Goal: Task Accomplishment & Management: Manage account settings

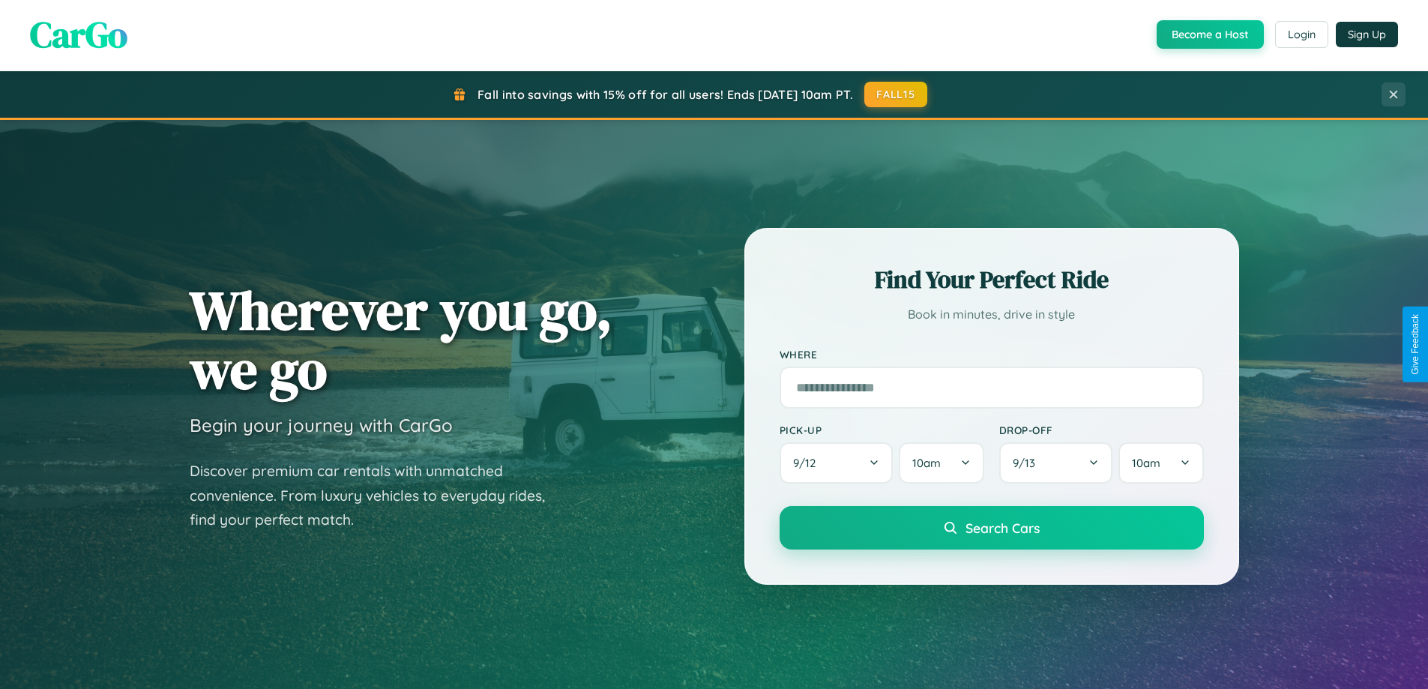
scroll to position [1031, 0]
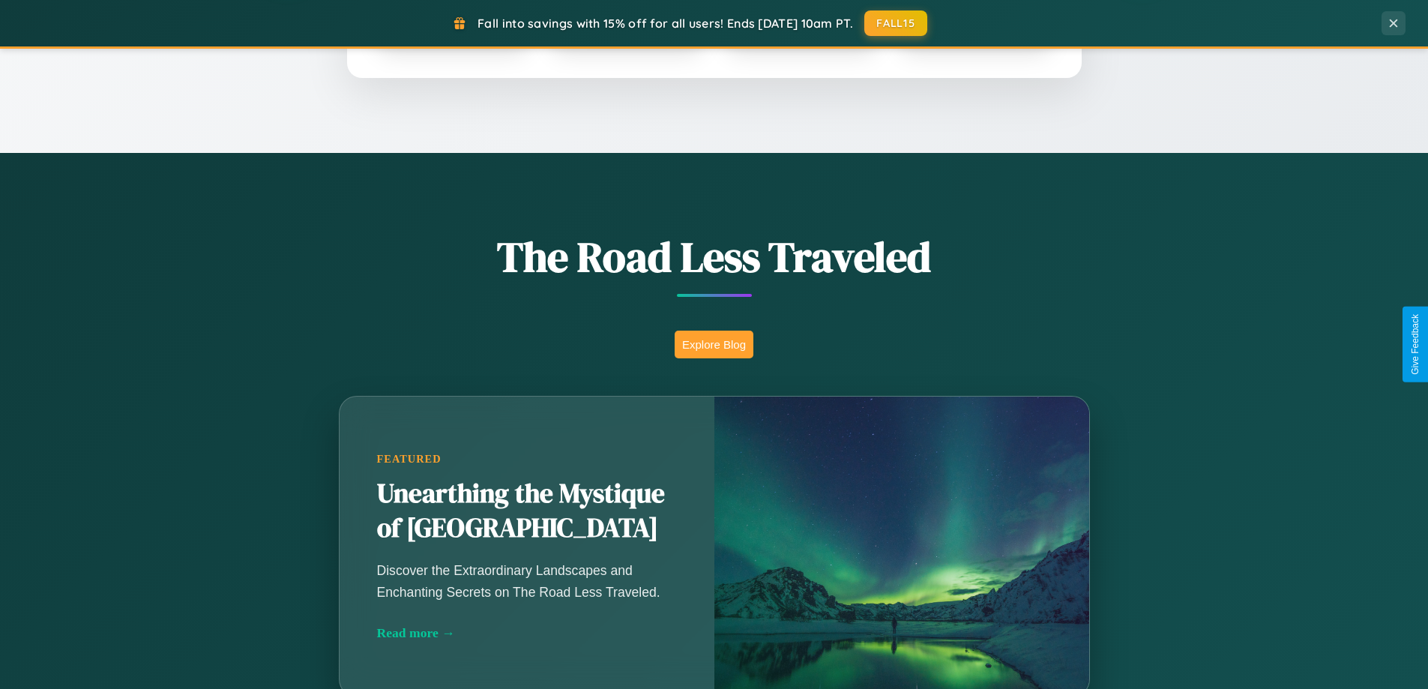
click at [714, 344] on button "Explore Blog" at bounding box center [714, 345] width 79 height 28
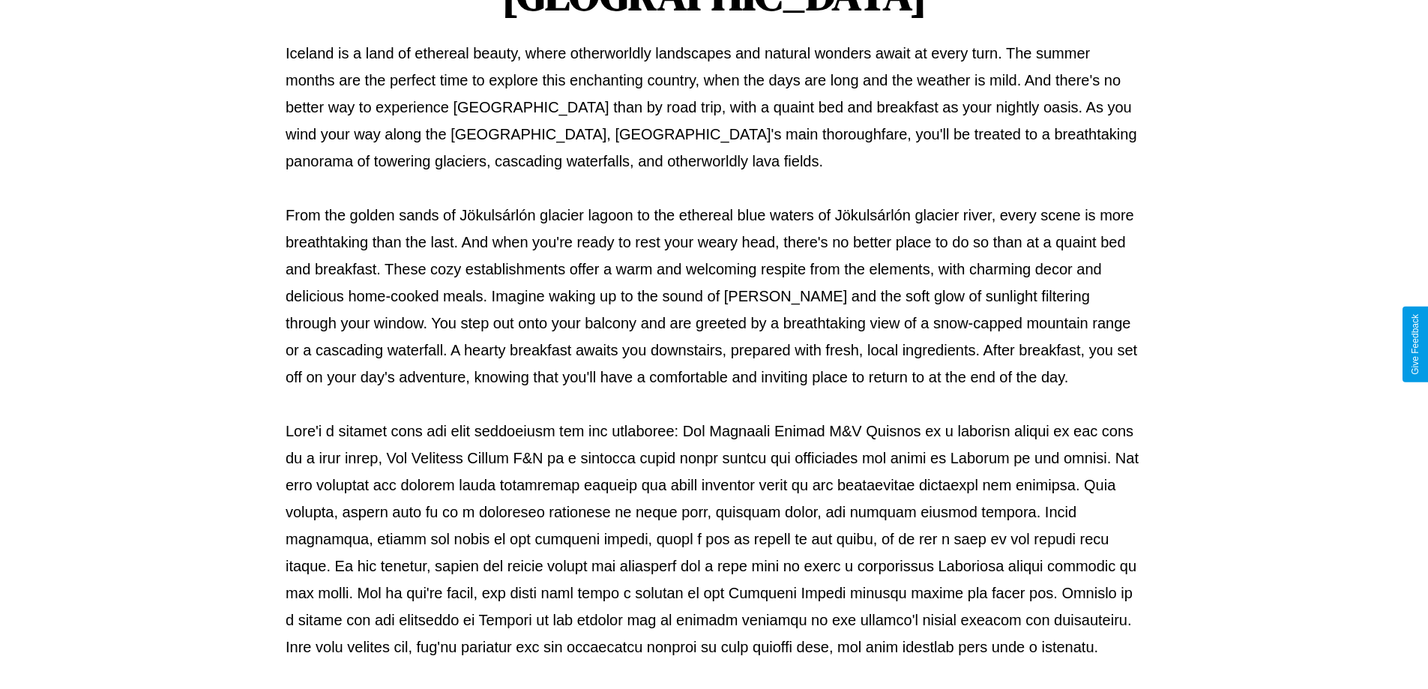
scroll to position [485, 0]
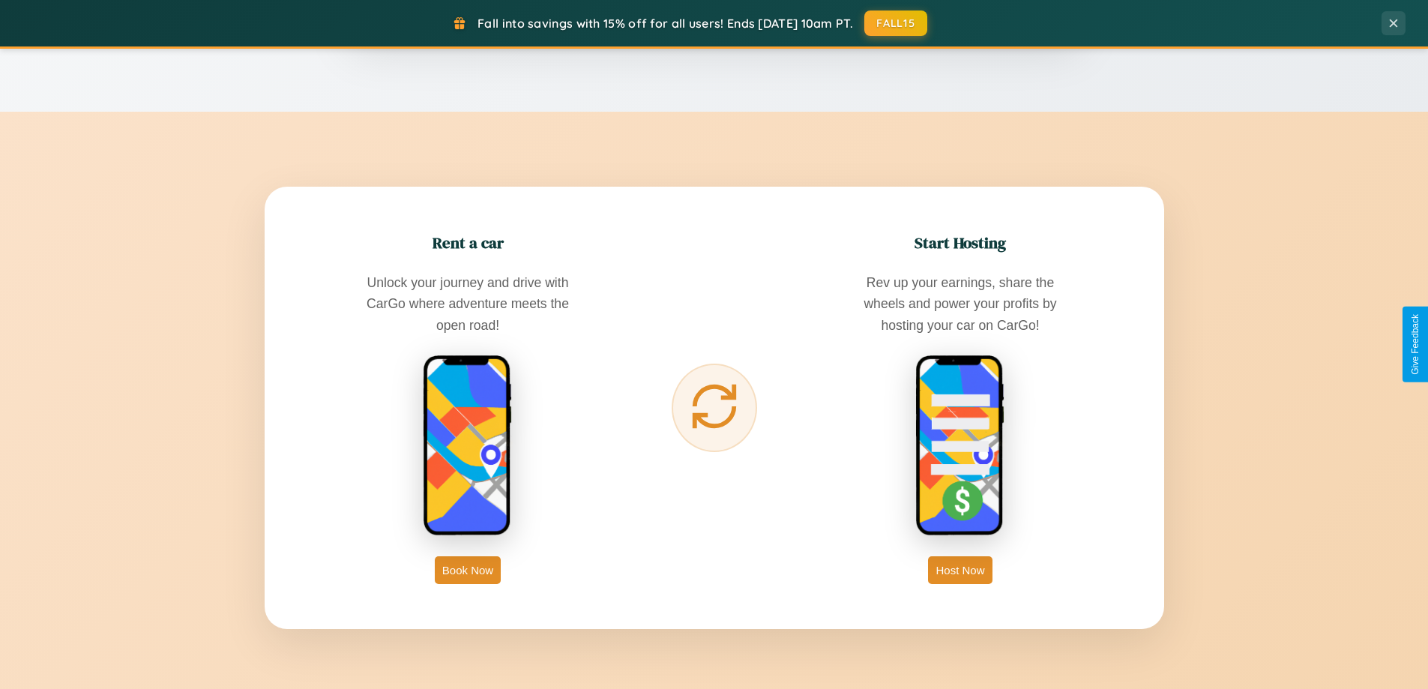
scroll to position [2884, 0]
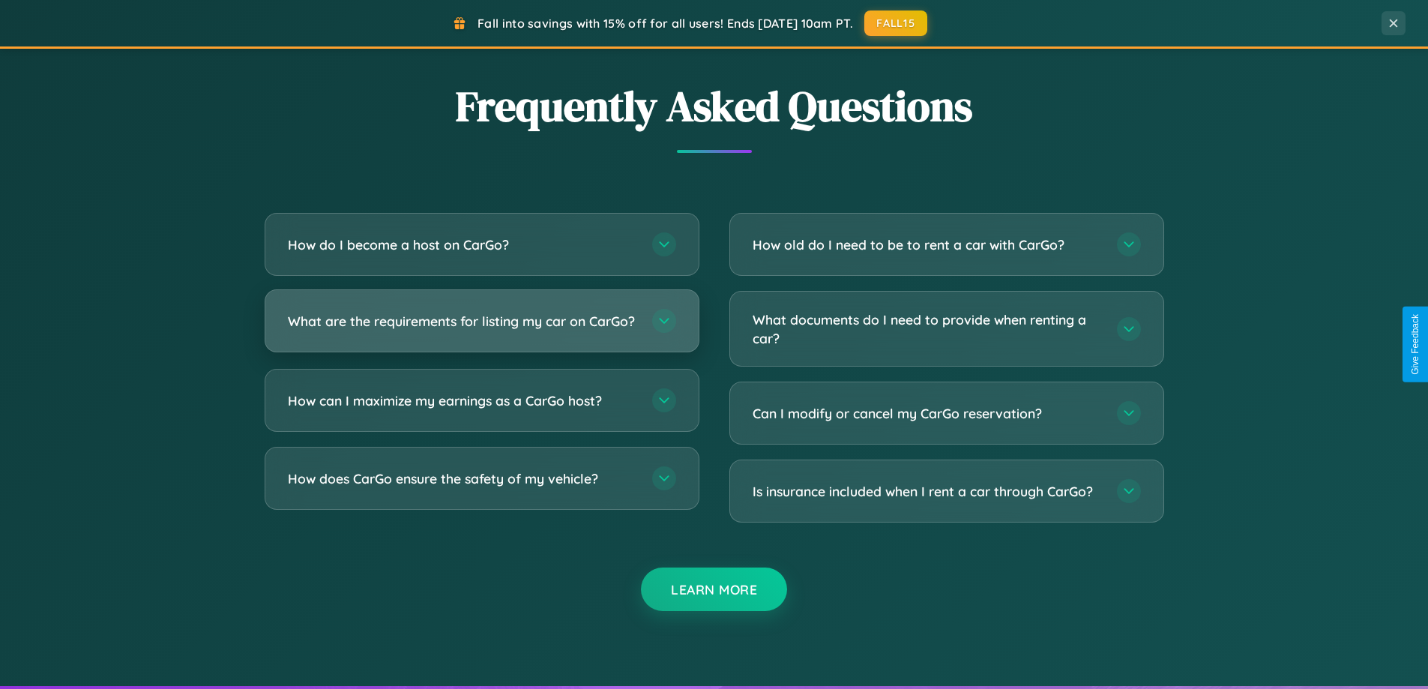
click at [481, 328] on h3 "What are the requirements for listing my car on CarGo?" at bounding box center [462, 321] width 349 height 19
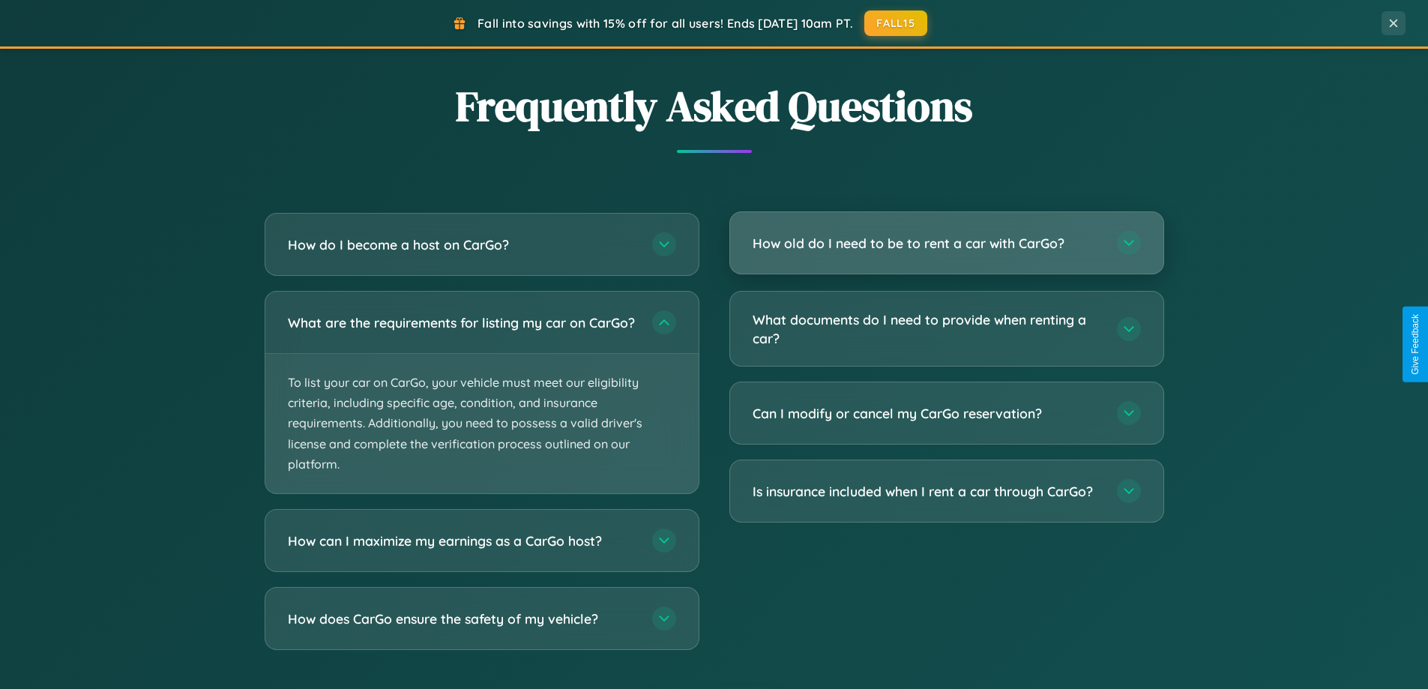
click at [946, 244] on h3 "How old do I need to be to rent a car with CarGo?" at bounding box center [926, 243] width 349 height 19
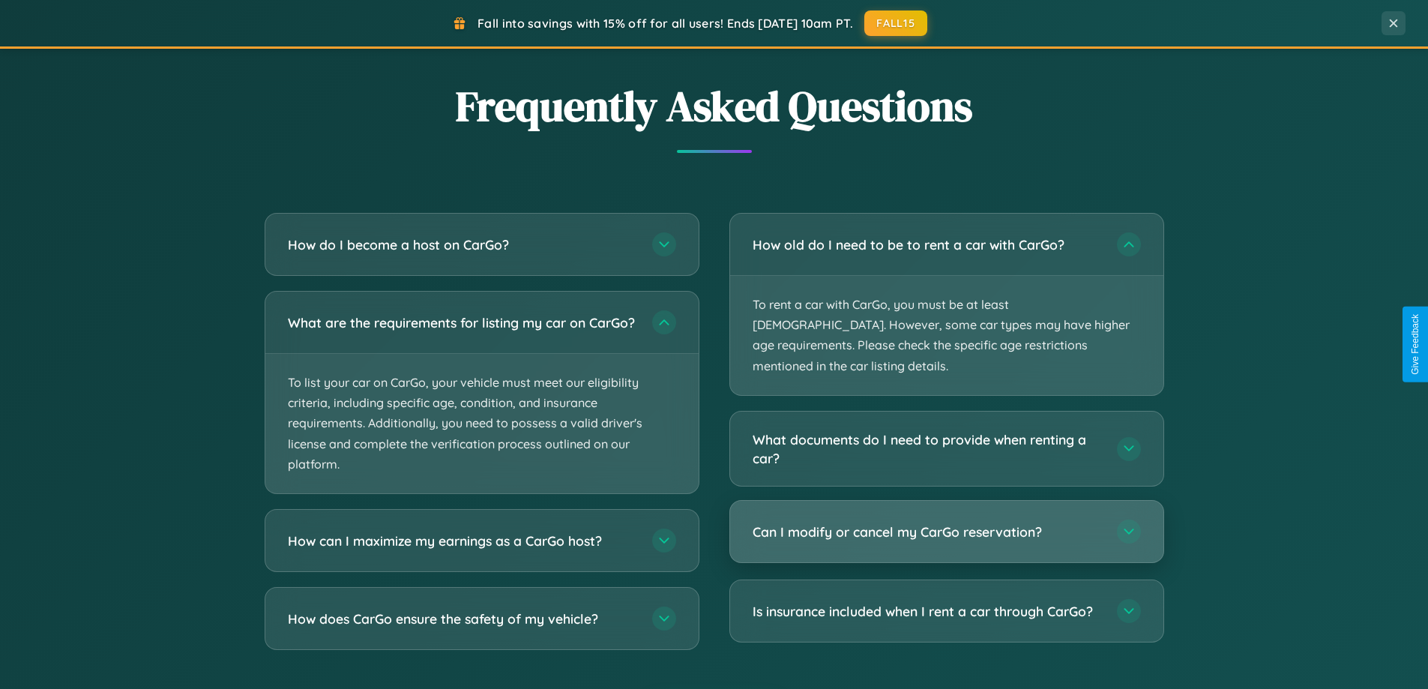
click at [946, 522] on h3 "Can I modify or cancel my CarGo reservation?" at bounding box center [926, 531] width 349 height 19
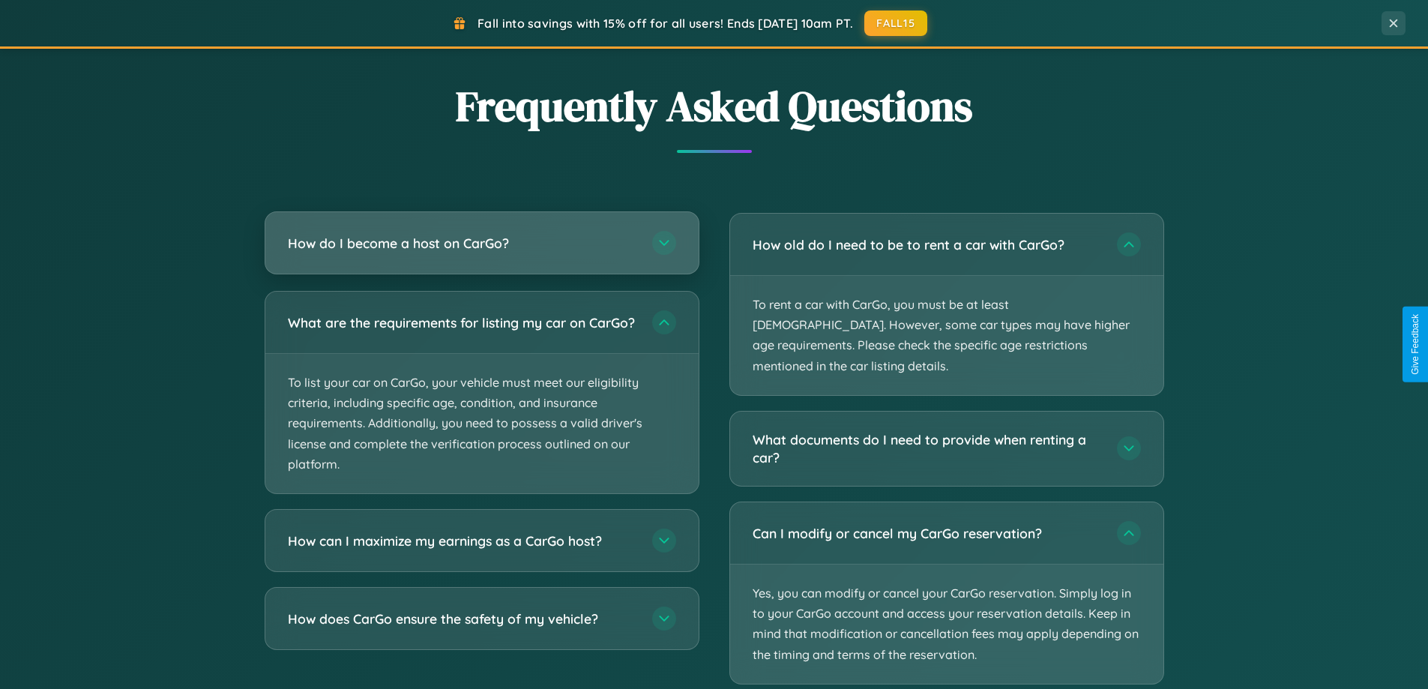
click at [481, 243] on h3 "How do I become a host on CarGo?" at bounding box center [462, 243] width 349 height 19
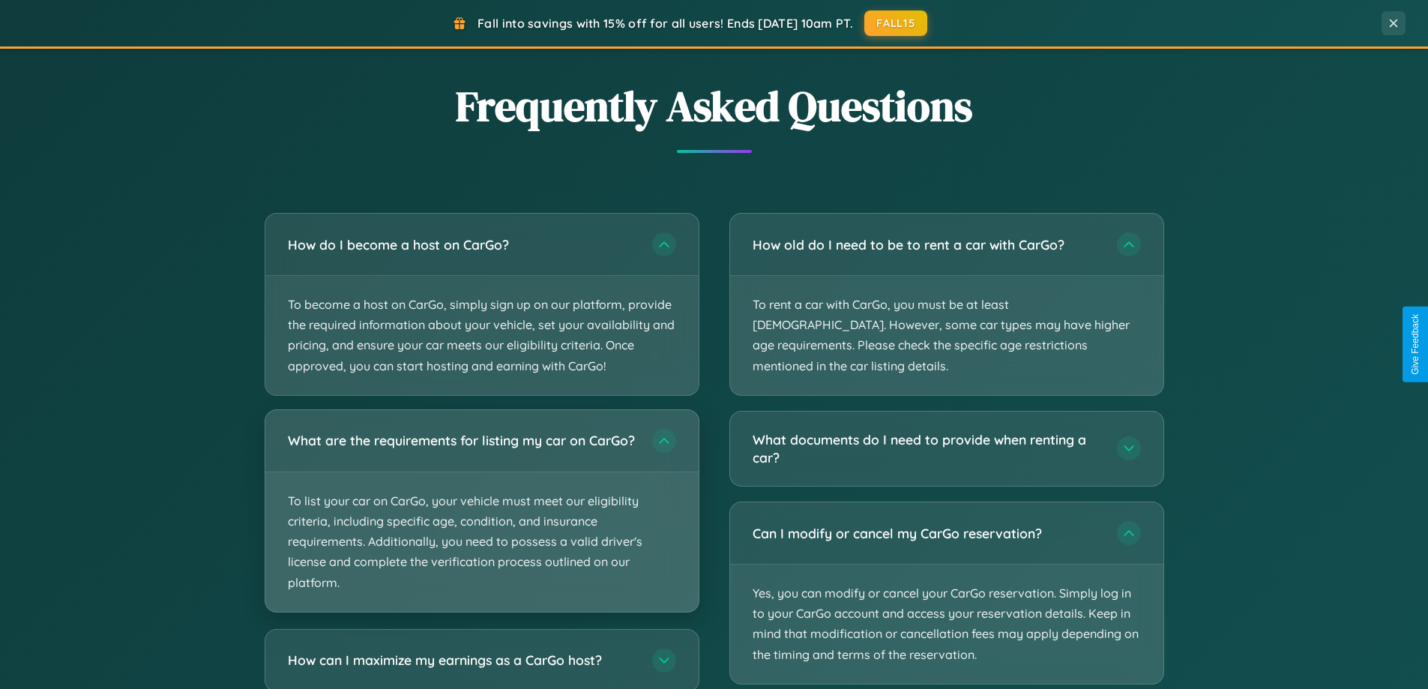
click at [481, 516] on p "To list your car on CarGo, your vehicle must meet our eligibility criteria, inc…" at bounding box center [481, 541] width 433 height 139
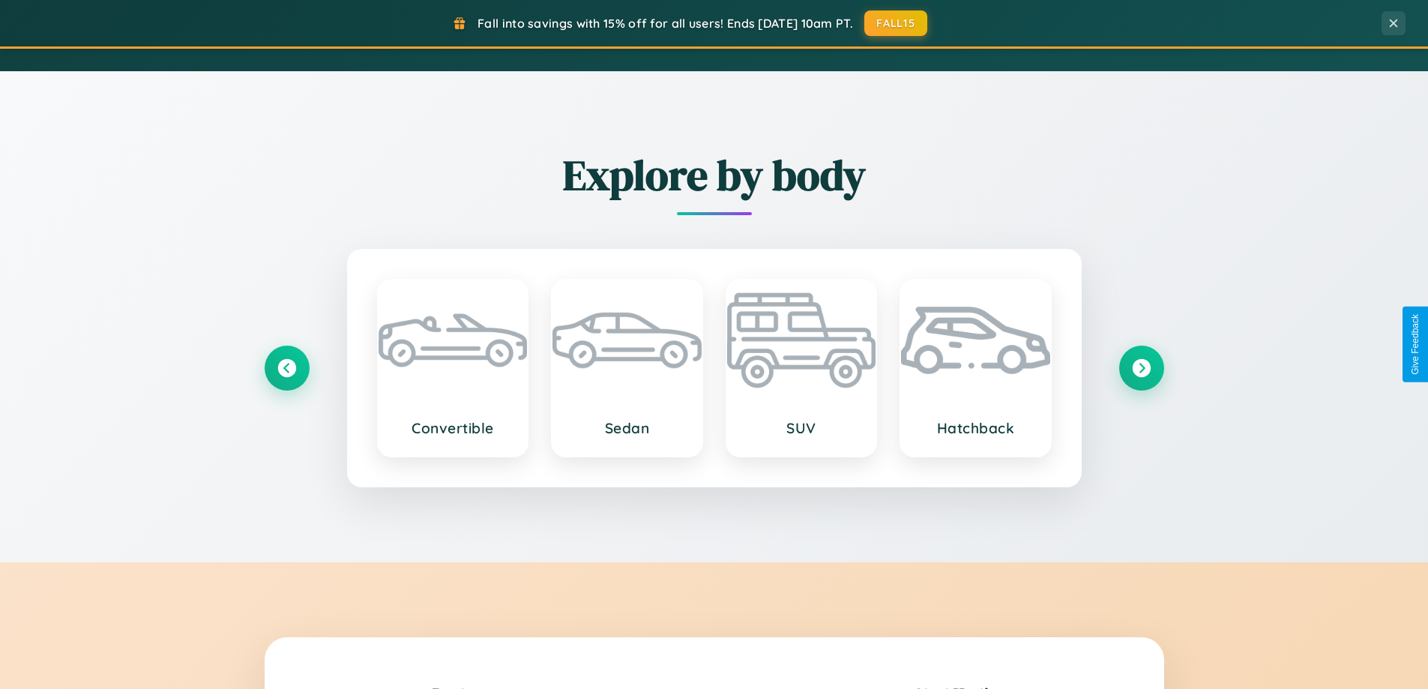
scroll to position [0, 0]
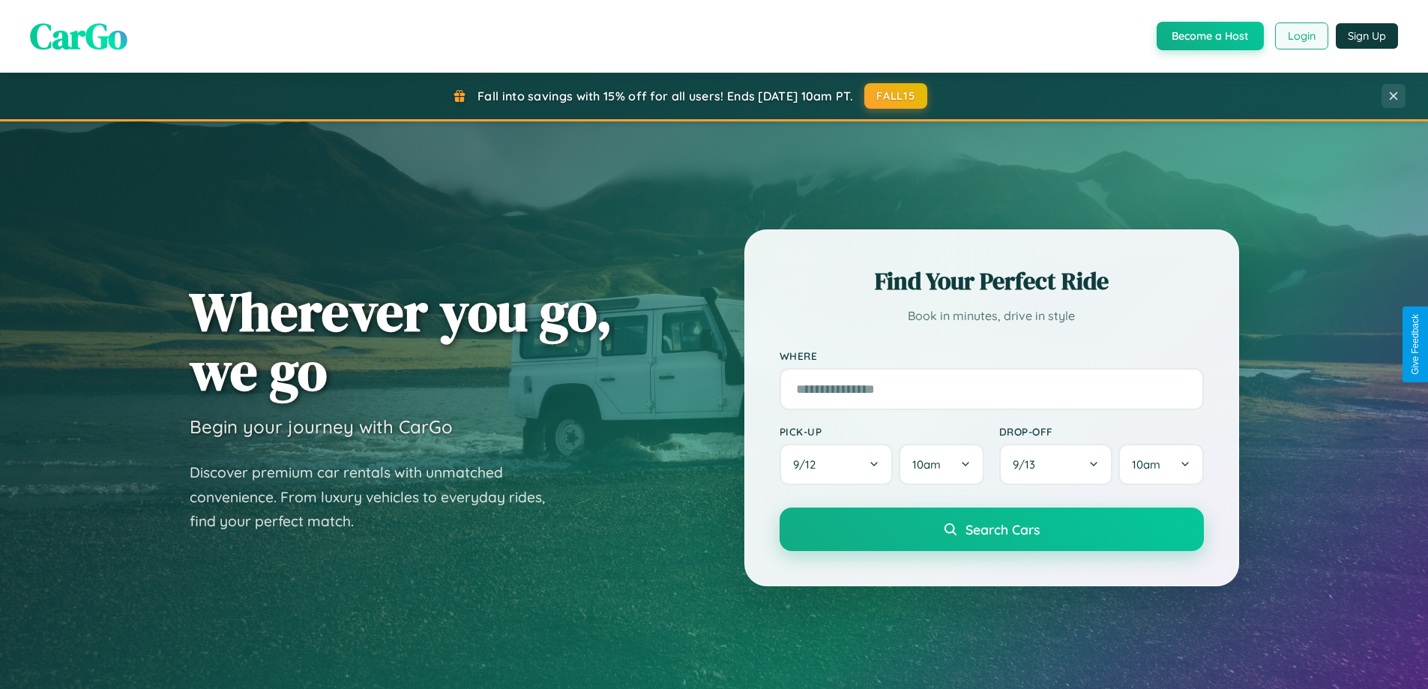
click at [1300, 36] on button "Login" at bounding box center [1301, 35] width 53 height 27
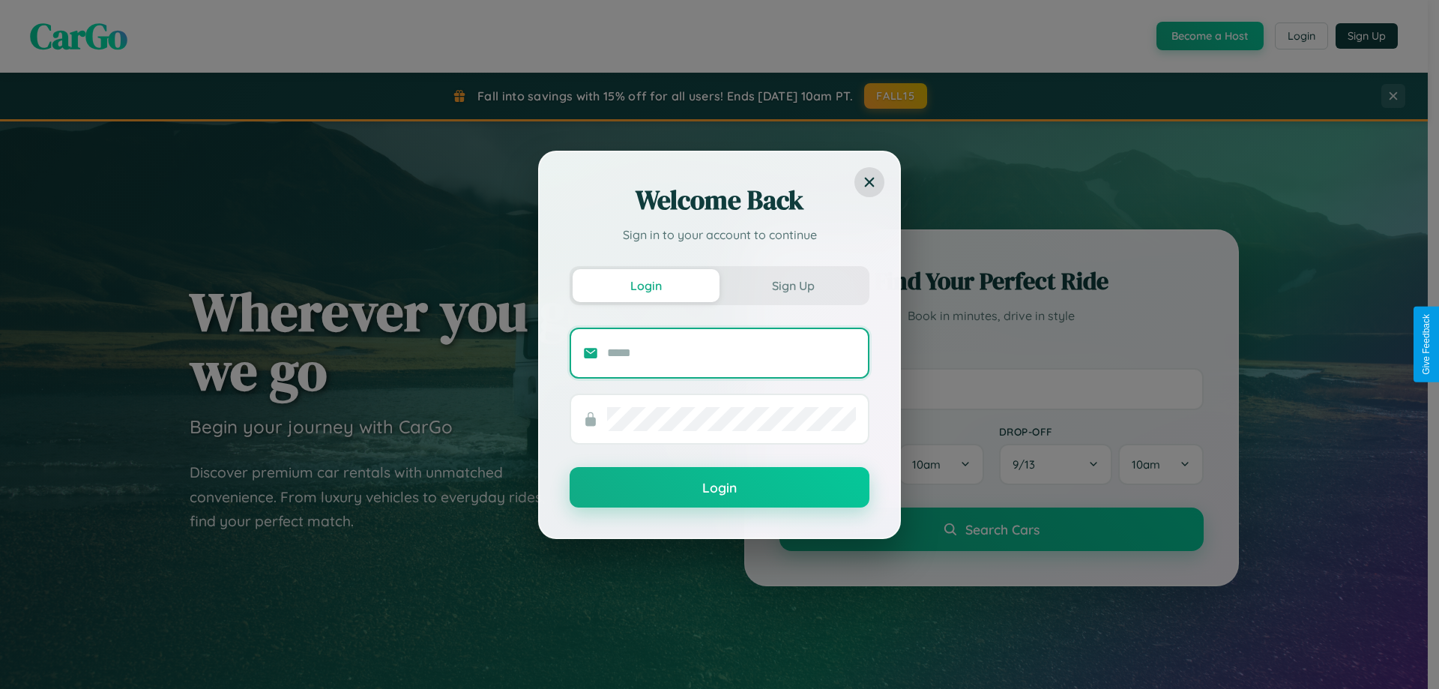
click at [732, 352] on input "text" at bounding box center [731, 353] width 249 height 24
type input "**********"
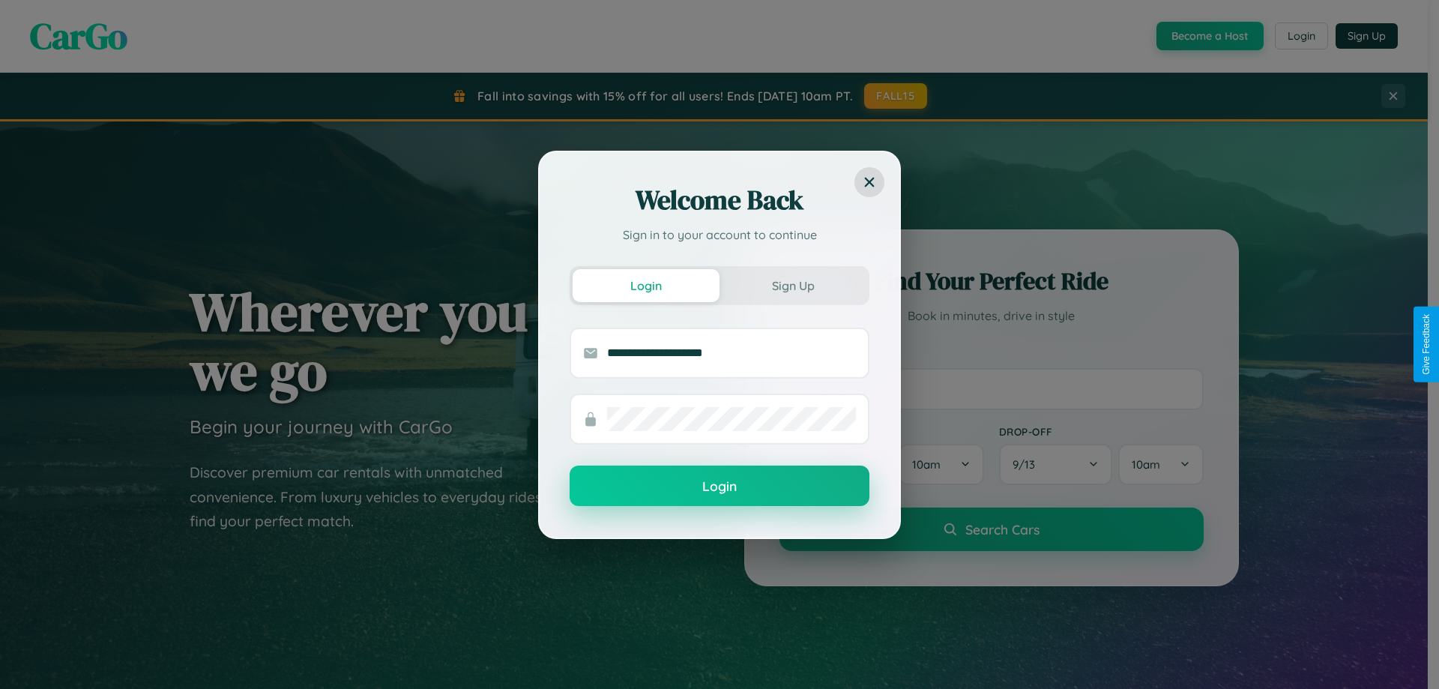
click at [720, 486] on button "Login" at bounding box center [720, 485] width 300 height 40
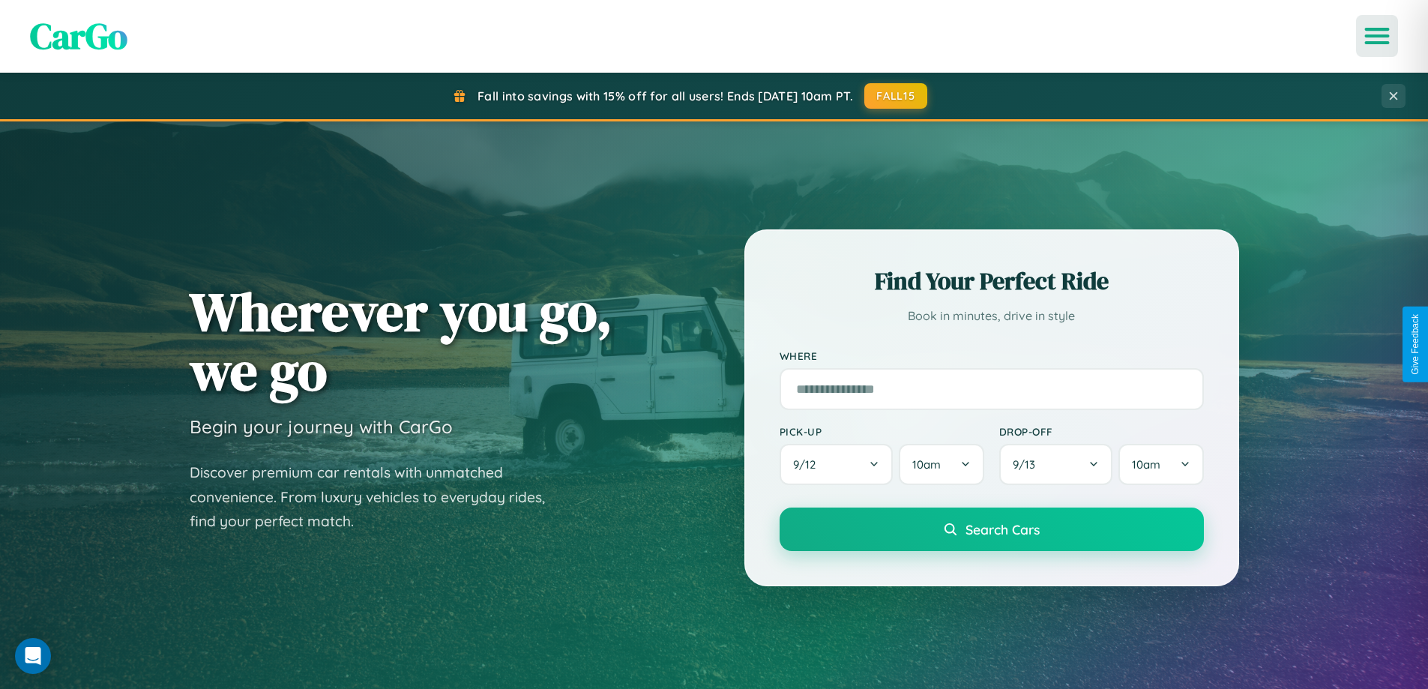
click at [1377, 36] on icon "Open menu" at bounding box center [1377, 35] width 22 height 13
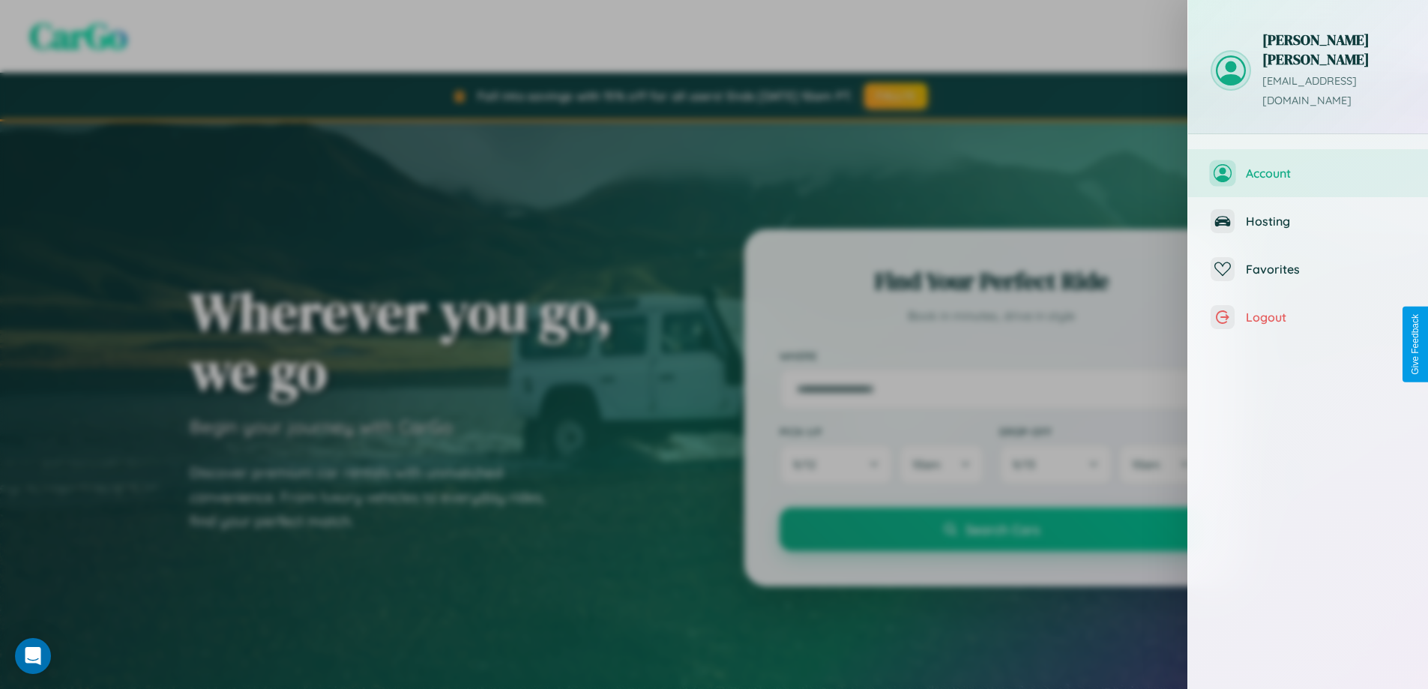
click at [1308, 166] on span "Account" at bounding box center [1326, 173] width 160 height 15
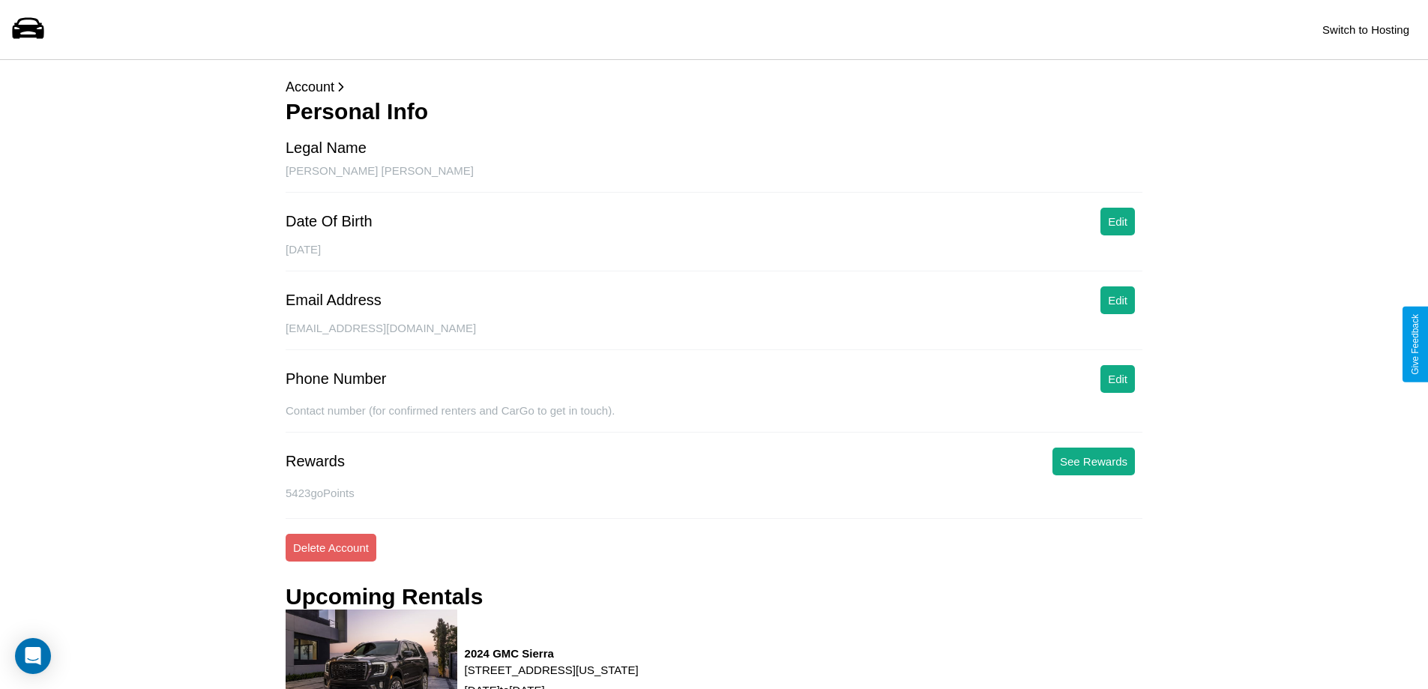
scroll to position [250, 0]
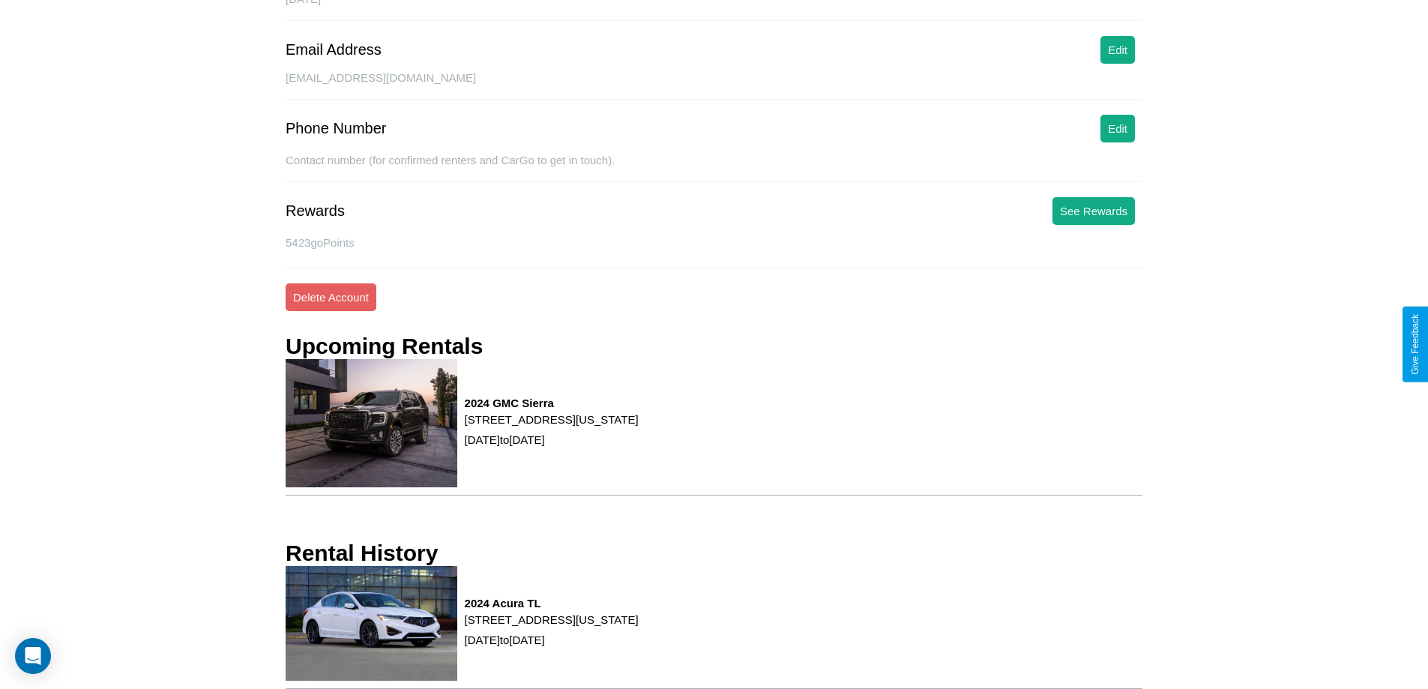
click at [639, 627] on p "[STREET_ADDRESS][US_STATE]" at bounding box center [552, 619] width 174 height 20
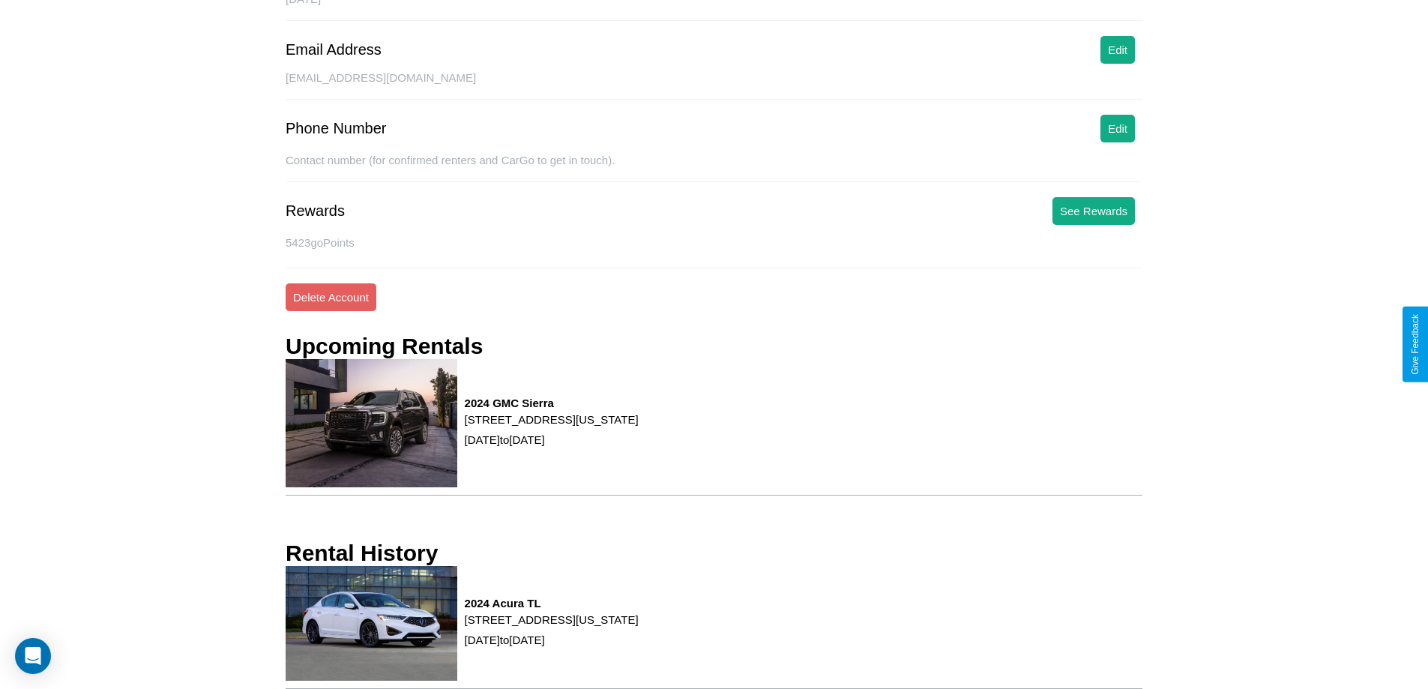
click at [639, 627] on p "[STREET_ADDRESS][US_STATE]" at bounding box center [552, 619] width 174 height 20
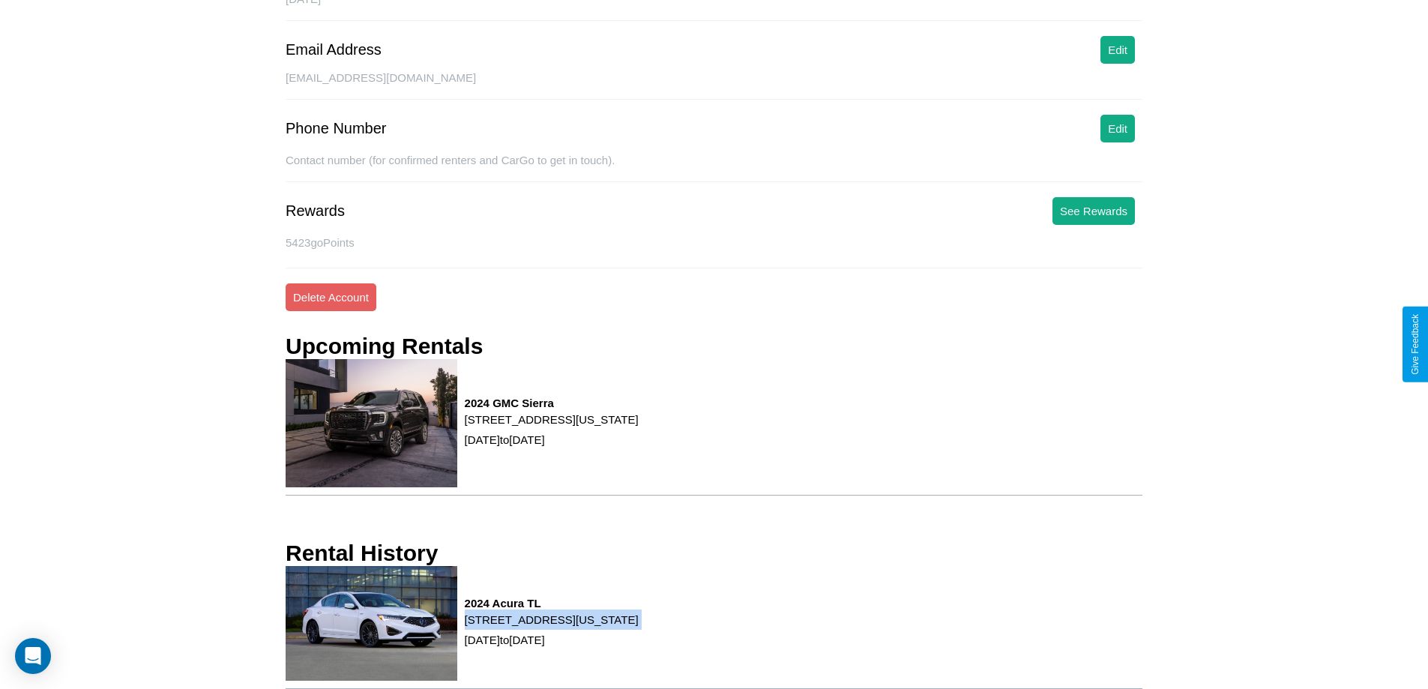
click at [639, 627] on p "[STREET_ADDRESS][US_STATE]" at bounding box center [552, 619] width 174 height 20
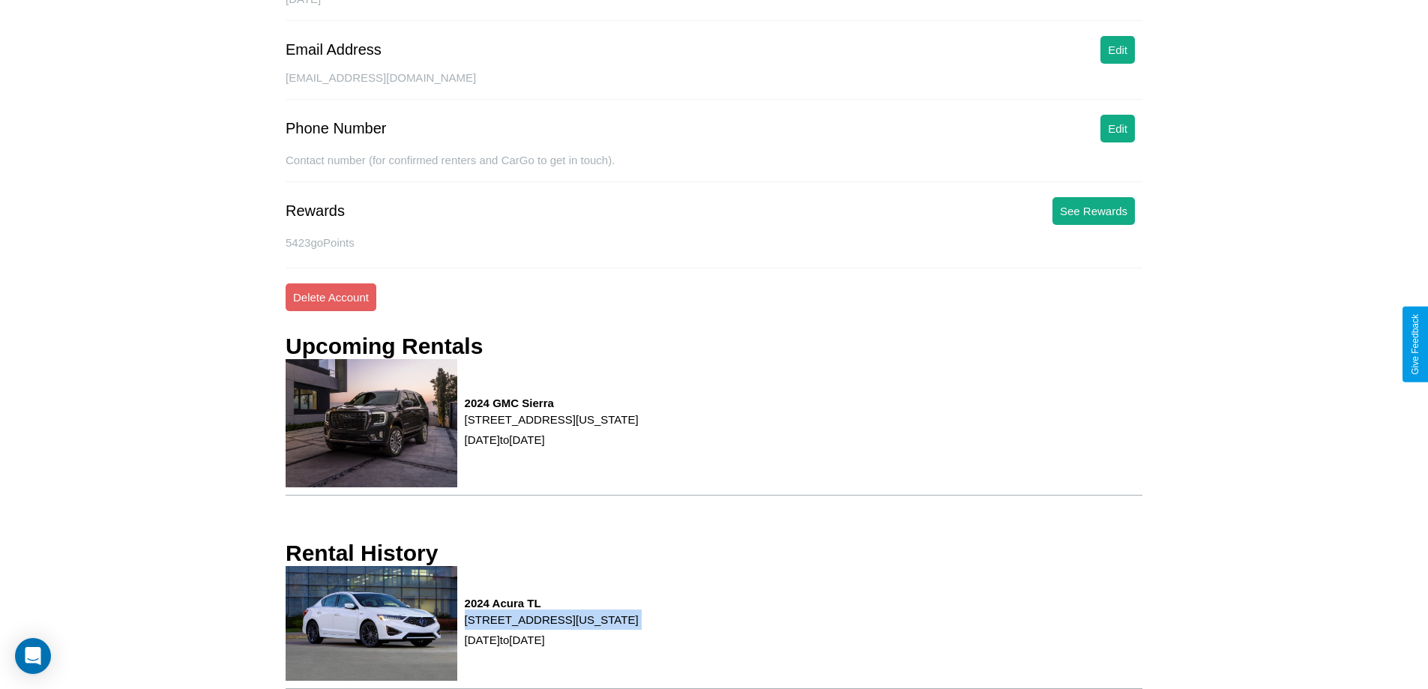
click at [639, 627] on p "[STREET_ADDRESS][US_STATE]" at bounding box center [552, 619] width 174 height 20
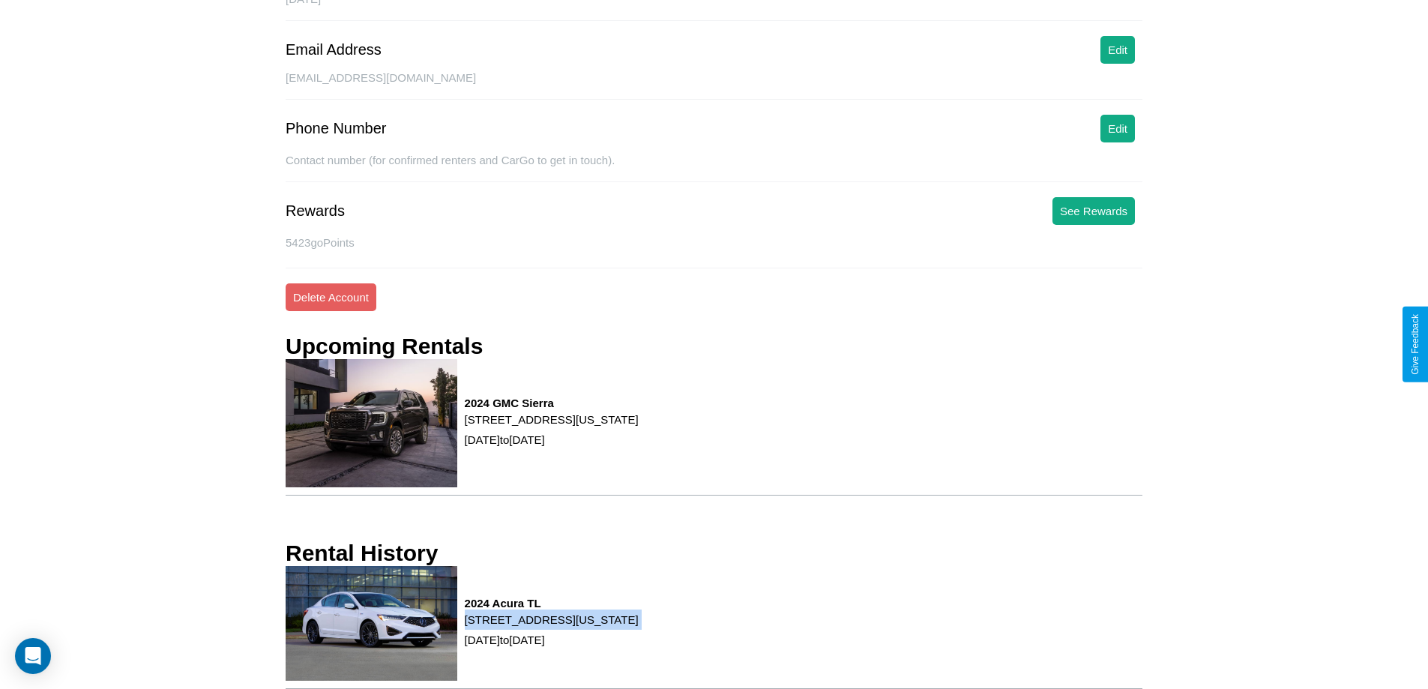
click at [639, 627] on p "[STREET_ADDRESS][US_STATE]" at bounding box center [552, 619] width 174 height 20
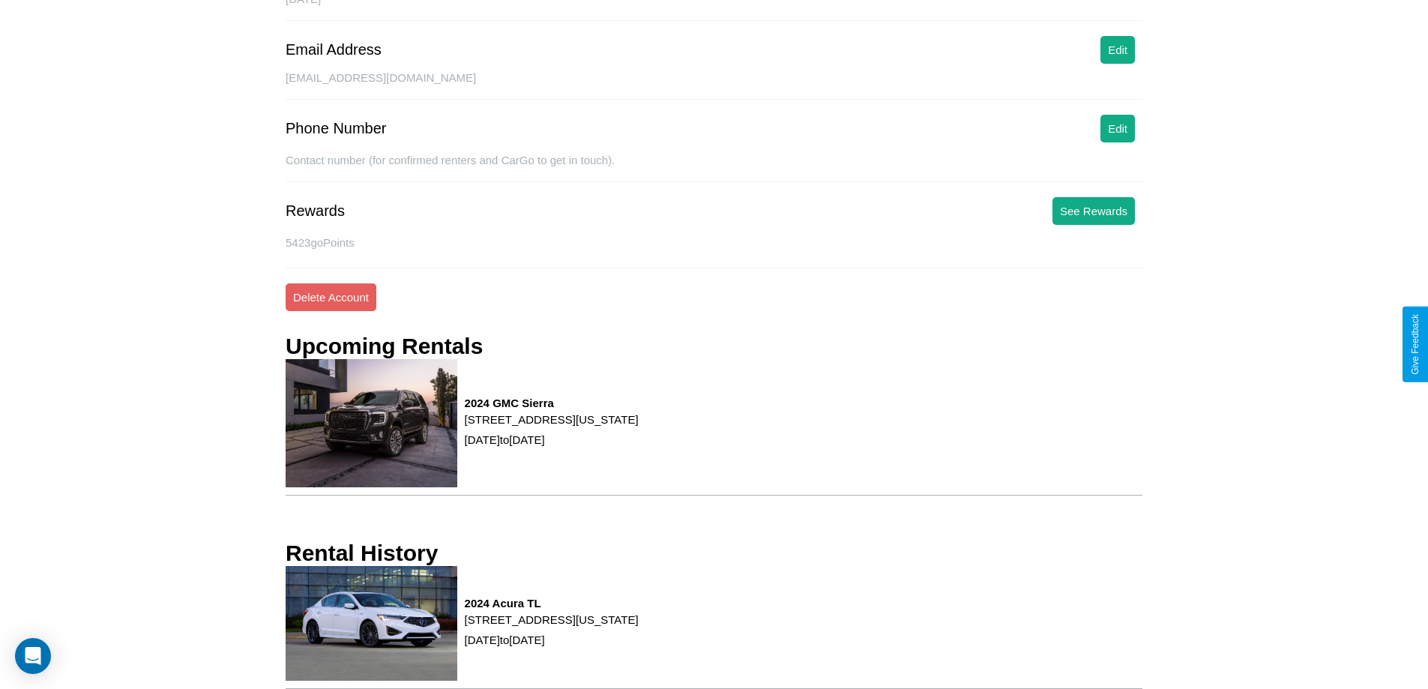
scroll to position [0, 0]
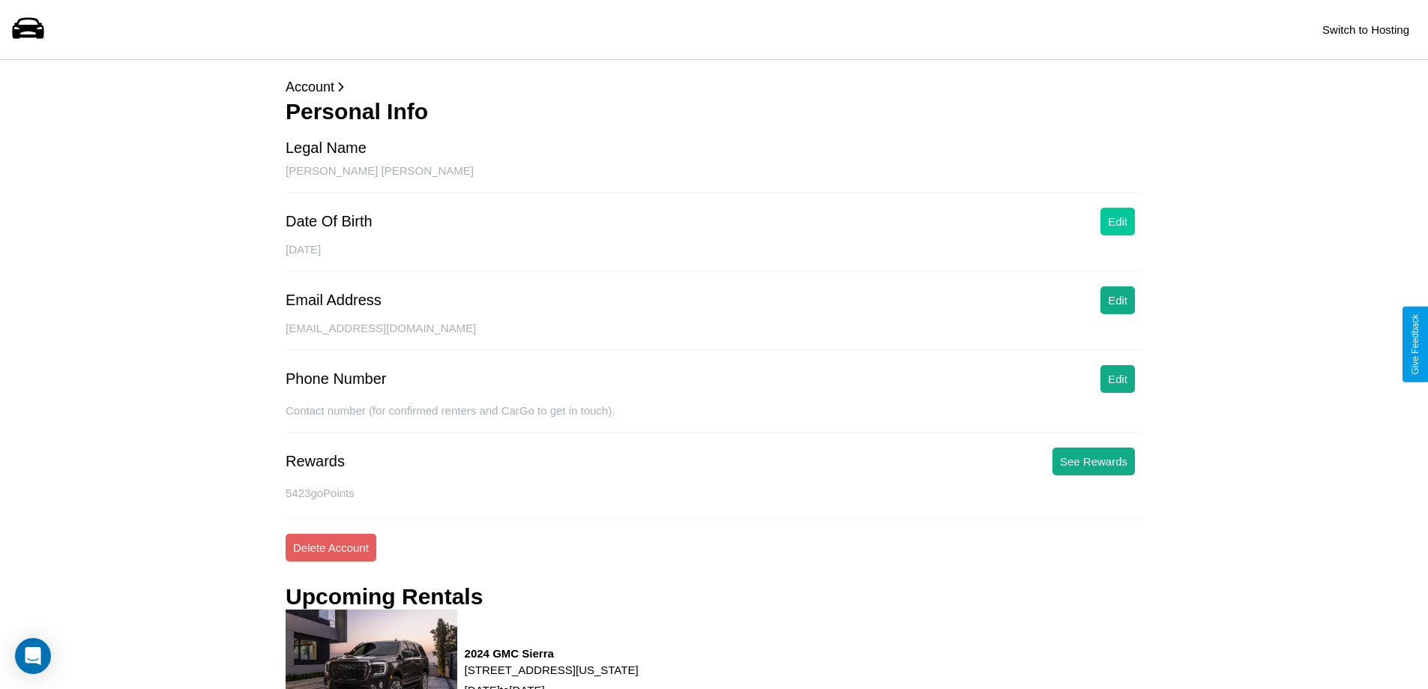
click at [1117, 221] on button "Edit" at bounding box center [1117, 222] width 34 height 28
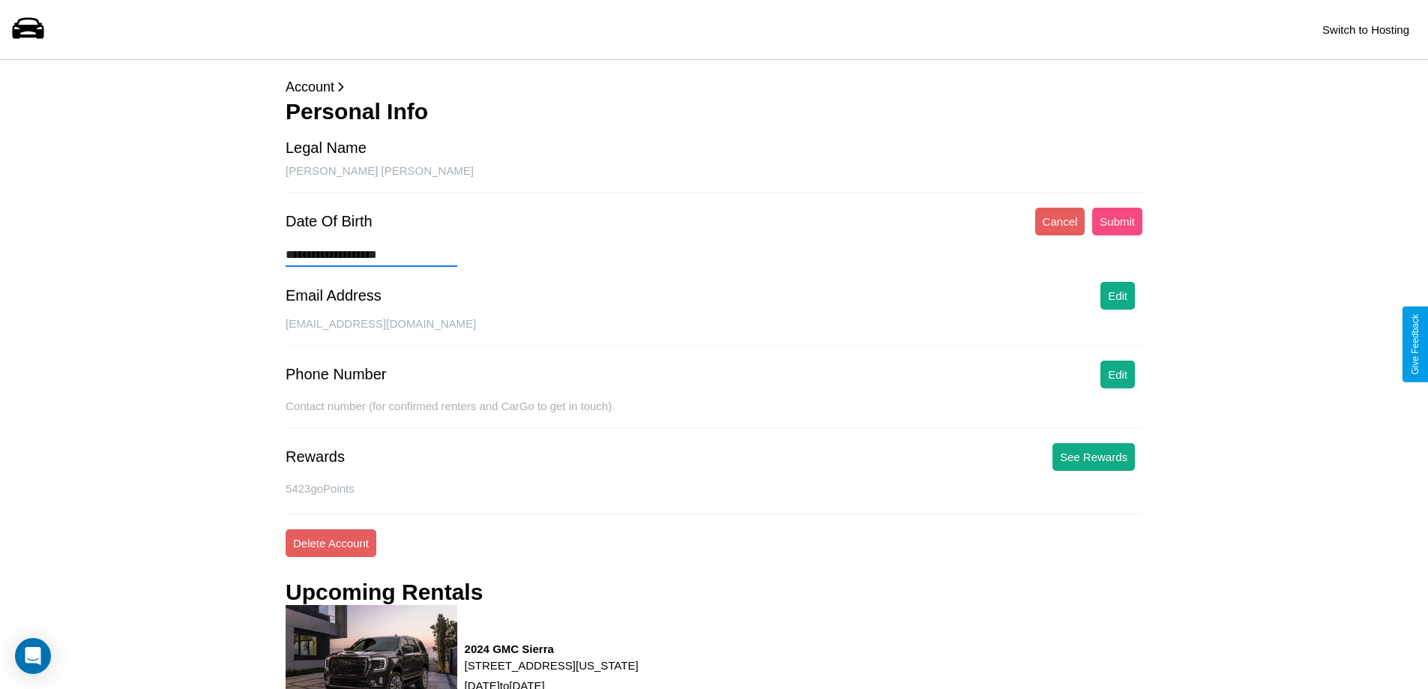
type input "**********"
click at [1117, 221] on button "Submit" at bounding box center [1117, 222] width 50 height 28
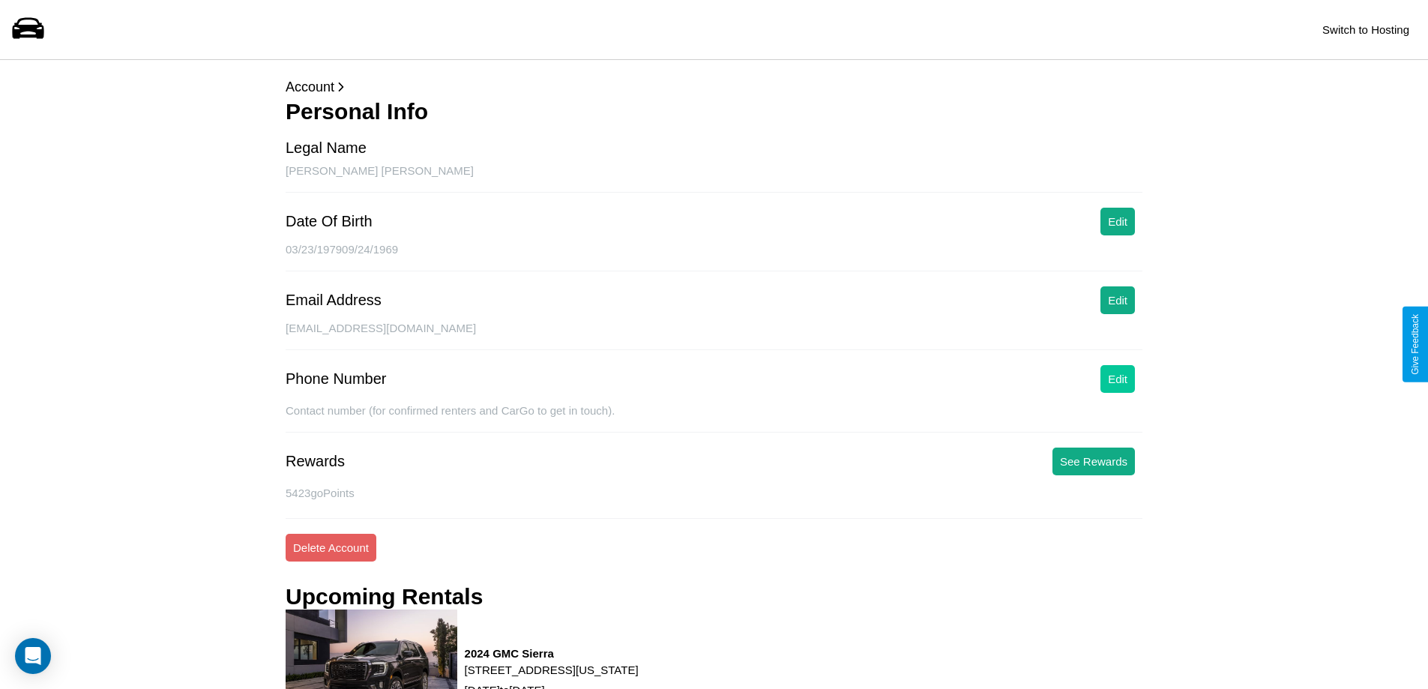
click at [1117, 378] on button "Edit" at bounding box center [1117, 379] width 34 height 28
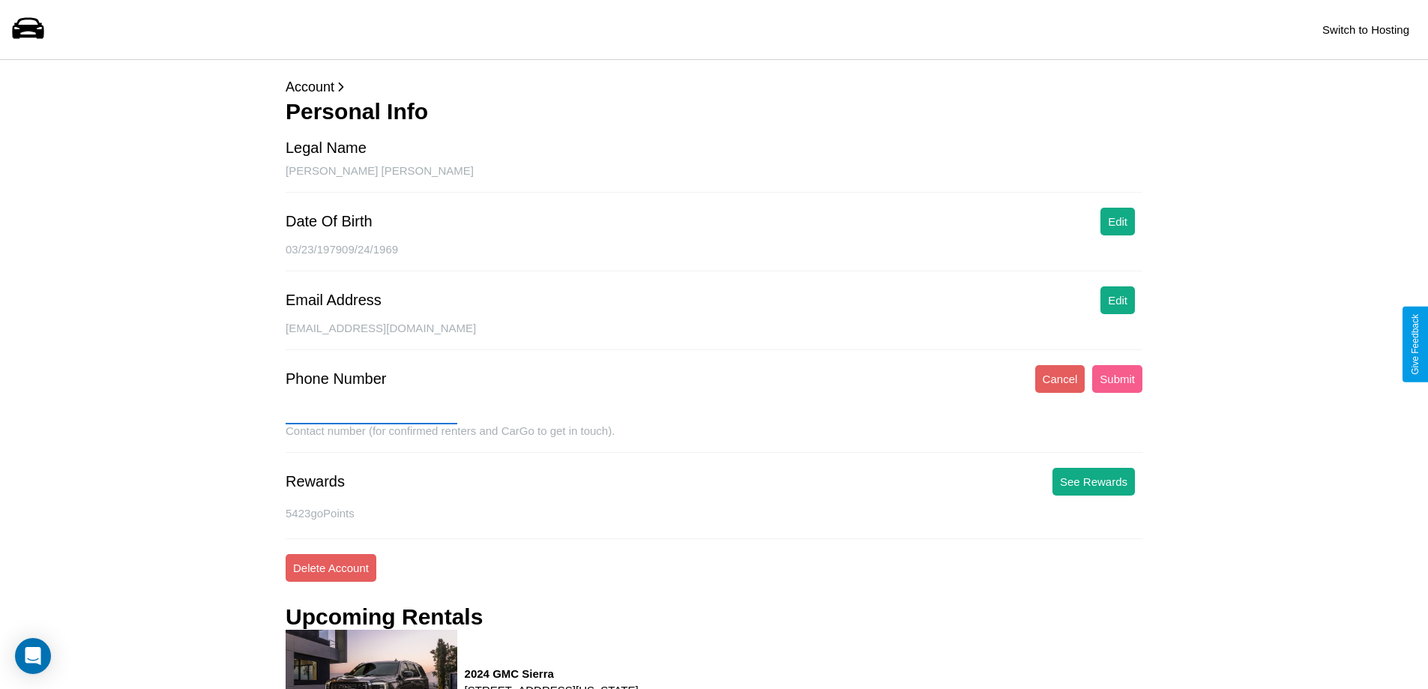
click at [371, 412] on input "text" at bounding box center [372, 412] width 172 height 24
type input "**********"
